Goal: Transaction & Acquisition: Subscribe to service/newsletter

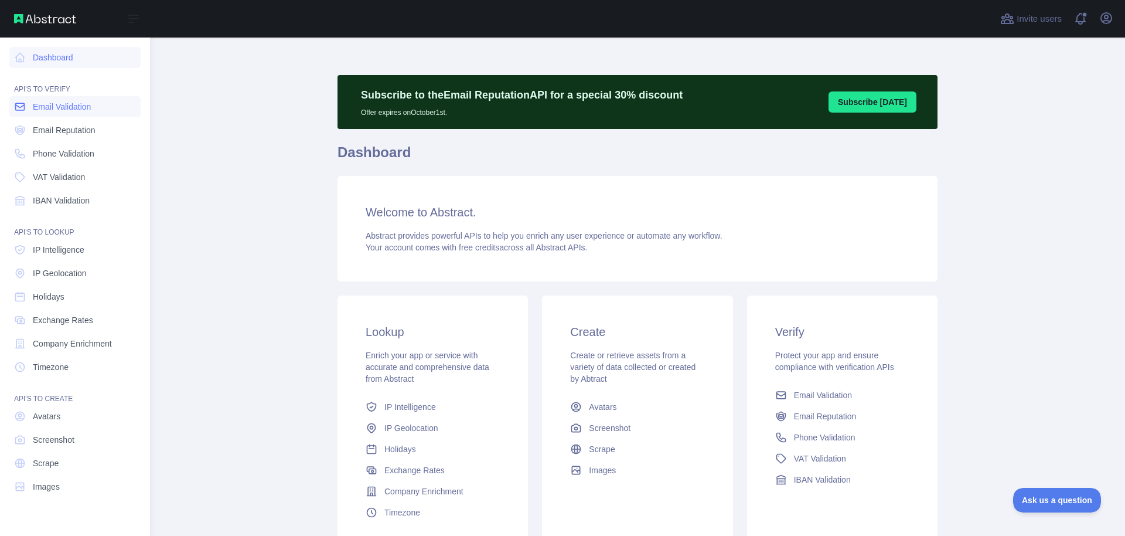
click at [74, 110] on span "Email Validation" at bounding box center [62, 107] width 58 height 12
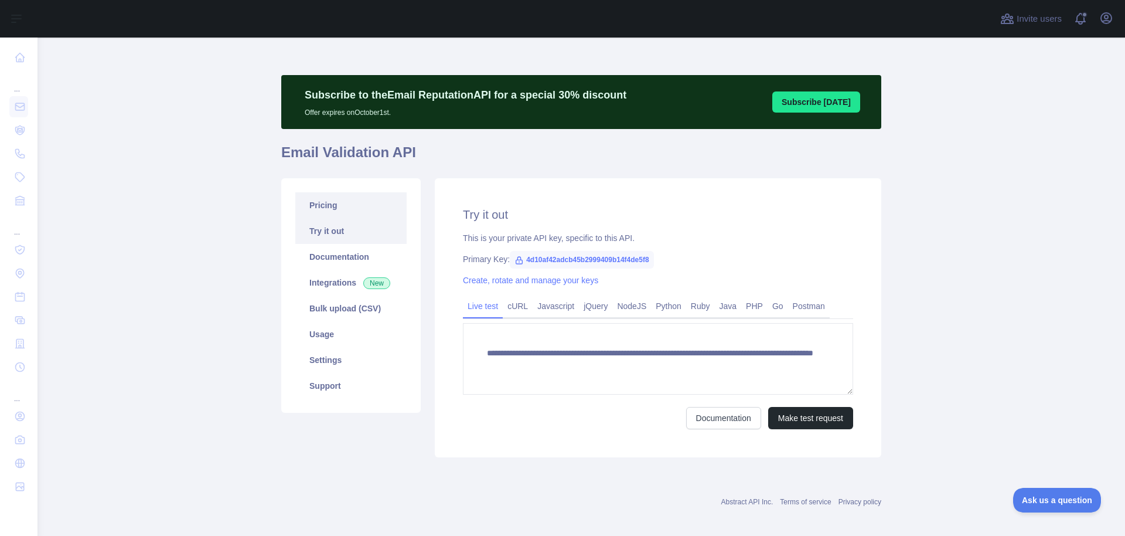
click at [318, 204] on link "Pricing" at bounding box center [350, 205] width 111 height 26
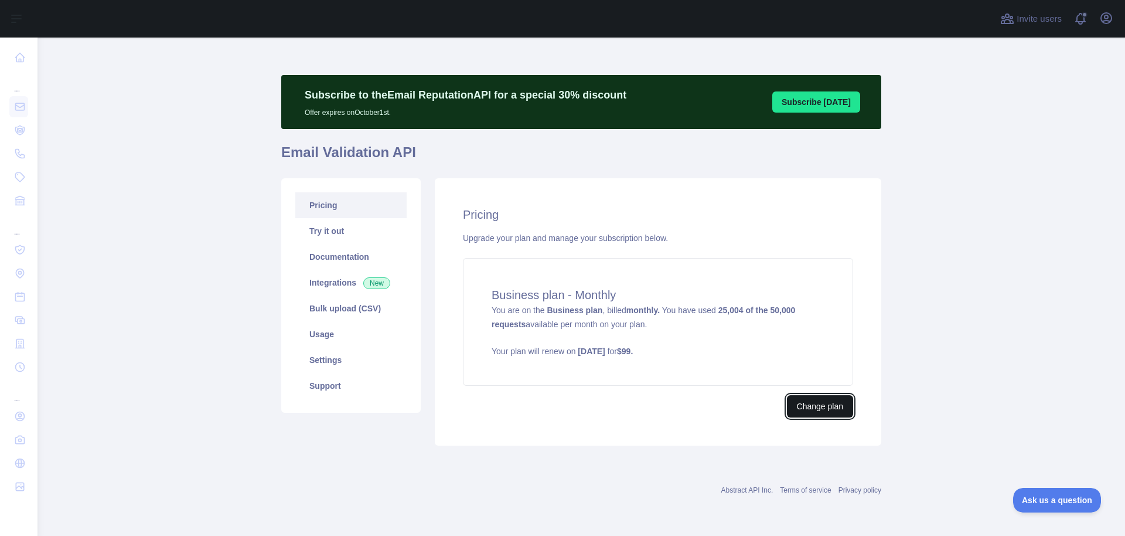
click at [826, 413] on button "Change plan" at bounding box center [820, 406] width 66 height 22
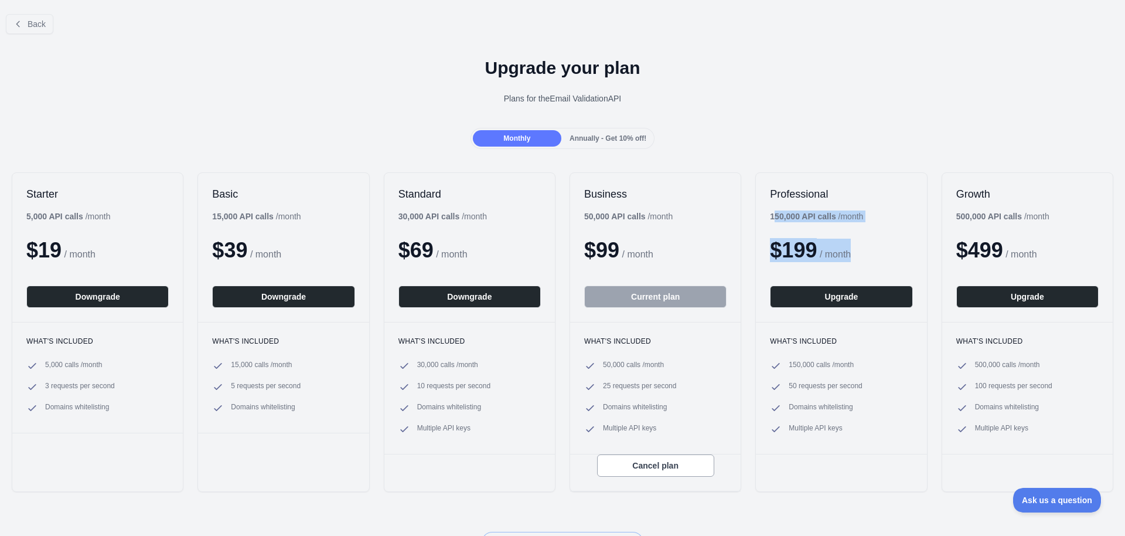
drag, startPoint x: 767, startPoint y: 214, endPoint x: 873, endPoint y: 246, distance: 110.9
click at [873, 246] on div "Professional 150,000 API calls / month $ 199 / month Upgrade" at bounding box center [841, 247] width 171 height 149
click at [873, 246] on div "$ 199 / month" at bounding box center [841, 250] width 142 height 23
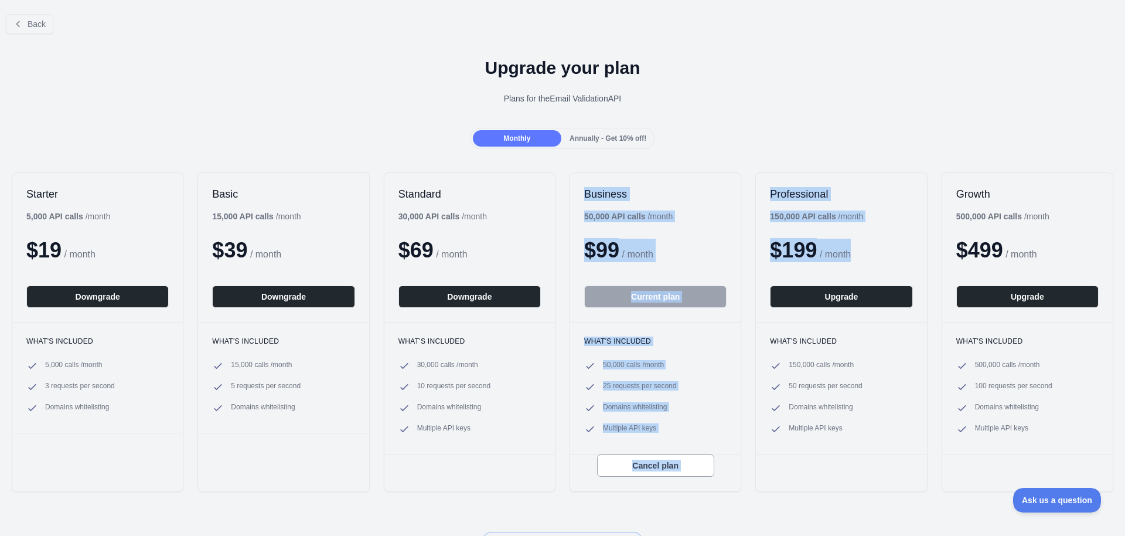
drag, startPoint x: 866, startPoint y: 256, endPoint x: 674, endPoint y: 186, distance: 204.3
click at [674, 186] on div "Starter 5,000 API calls / month $ 19 / month Downgrade What's included 5,000 ca…" at bounding box center [562, 332] width 1125 height 343
click at [674, 187] on h2 "Business" at bounding box center [655, 194] width 142 height 14
